Goal: Information Seeking & Learning: Find contact information

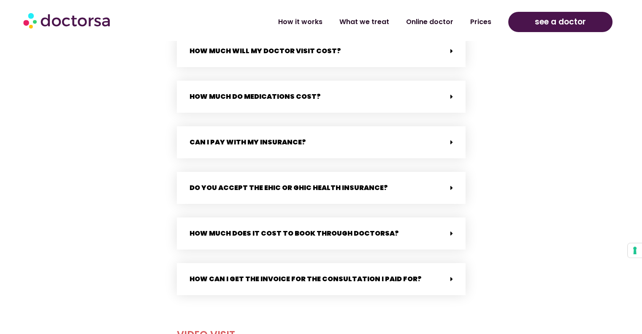
scroll to position [338, 0]
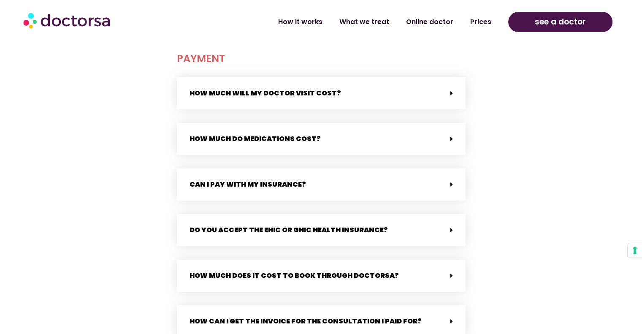
click at [258, 183] on link "Can I pay with my insurance?" at bounding box center [248, 184] width 117 height 10
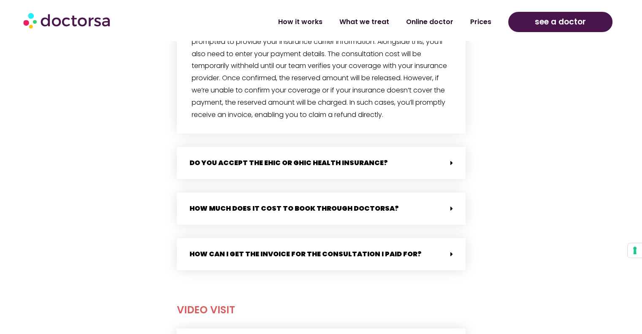
scroll to position [507, 0]
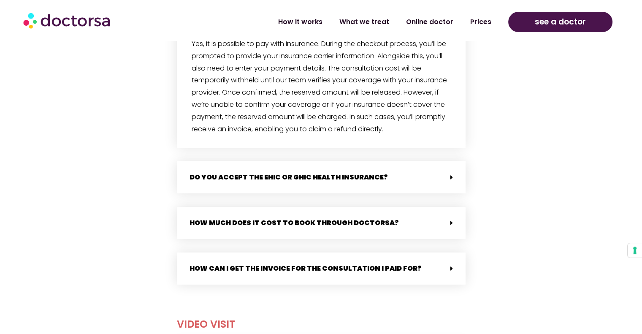
click at [326, 182] on link "Do you accept the EHIC or GHIC health insurance?" at bounding box center [289, 177] width 198 height 10
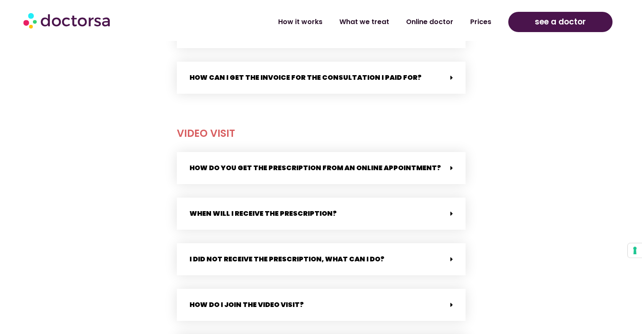
scroll to position [802, 0]
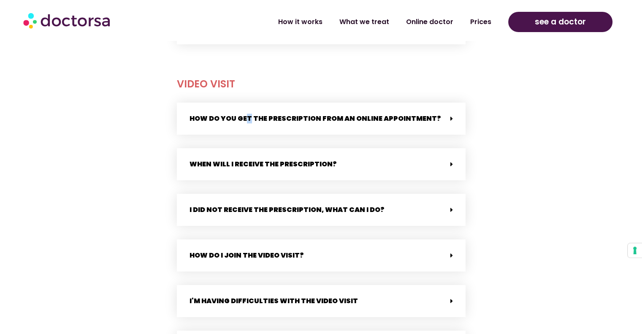
click at [247, 135] on div "How do you get the prescription from an online appointment?" at bounding box center [321, 119] width 289 height 32
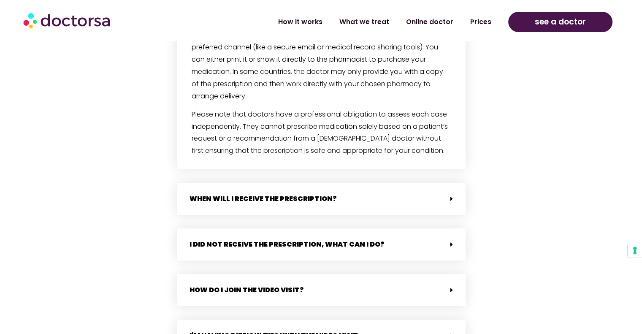
scroll to position [929, 0]
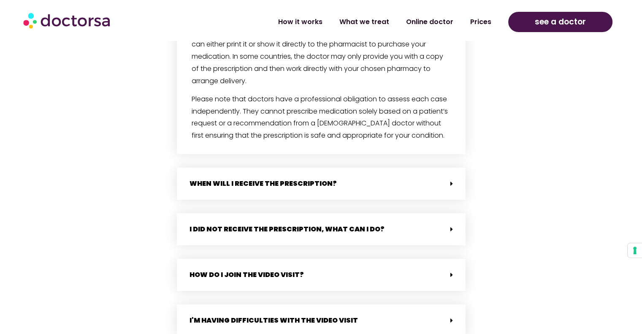
click at [236, 200] on div "When will i receive the prescription?" at bounding box center [321, 184] width 289 height 32
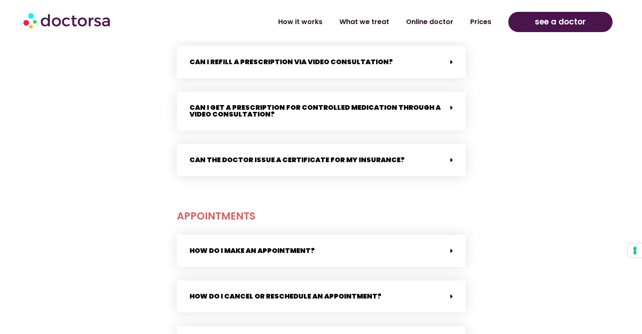
scroll to position [1478, 0]
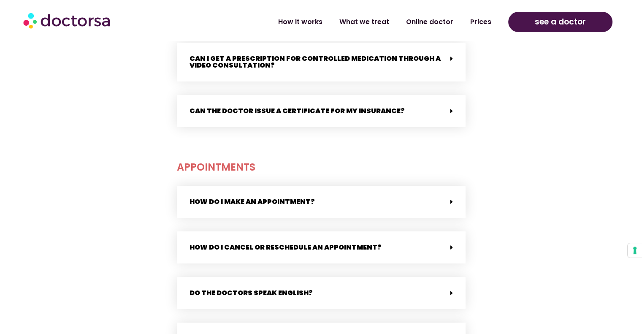
click at [268, 124] on div "Can the doctor issue a certificate for my insurance?" at bounding box center [321, 111] width 289 height 32
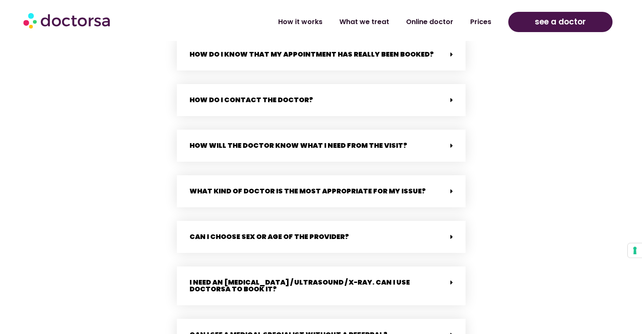
scroll to position [2280, 0]
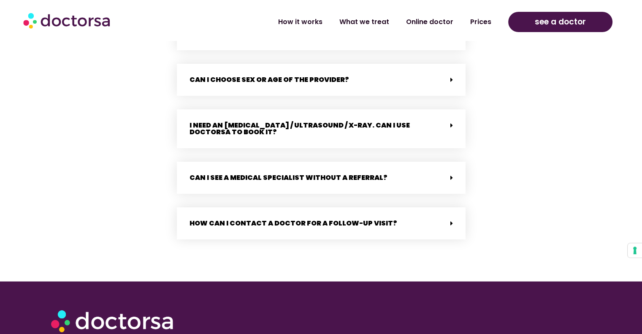
scroll to position [1846, 0]
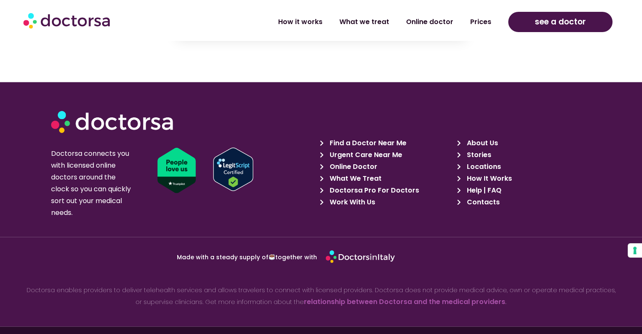
click at [493, 184] on span "Help | FAQ" at bounding box center [482, 190] width 37 height 12
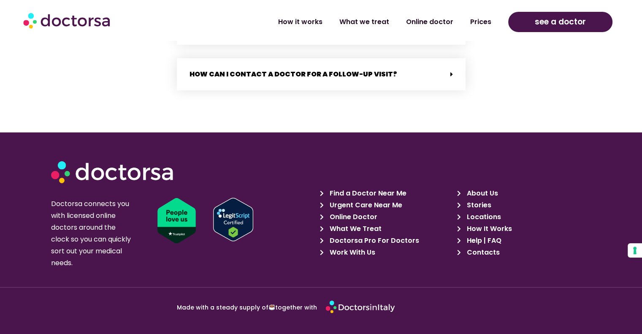
scroll to position [1846, 0]
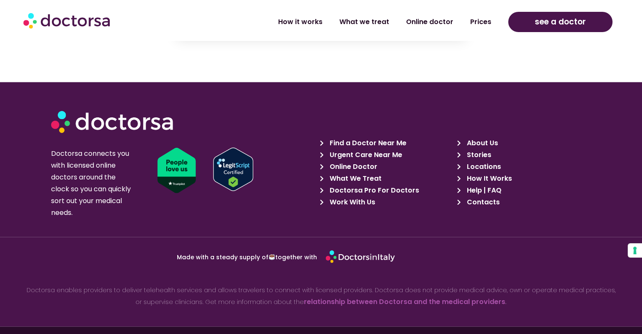
click at [484, 196] on span "Contacts" at bounding box center [481, 202] width 35 height 12
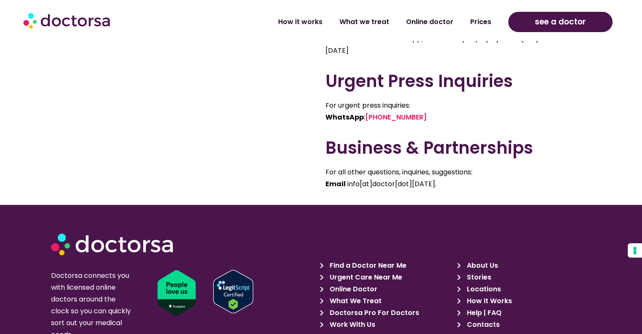
scroll to position [675, 0]
